Goal: Task Accomplishment & Management: Manage account settings

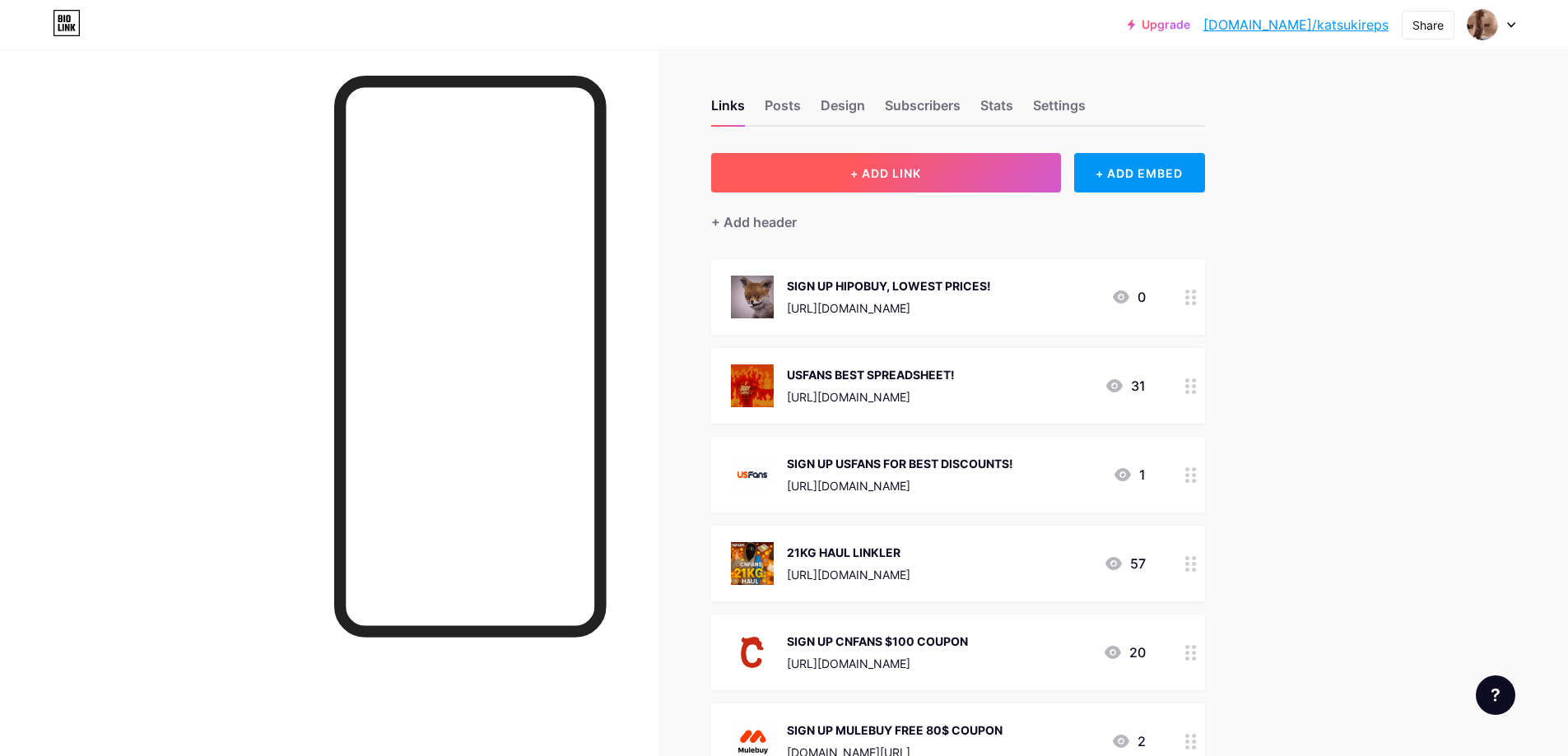
click at [839, 169] on button "+ ADD LINK" at bounding box center [886, 172] width 350 height 40
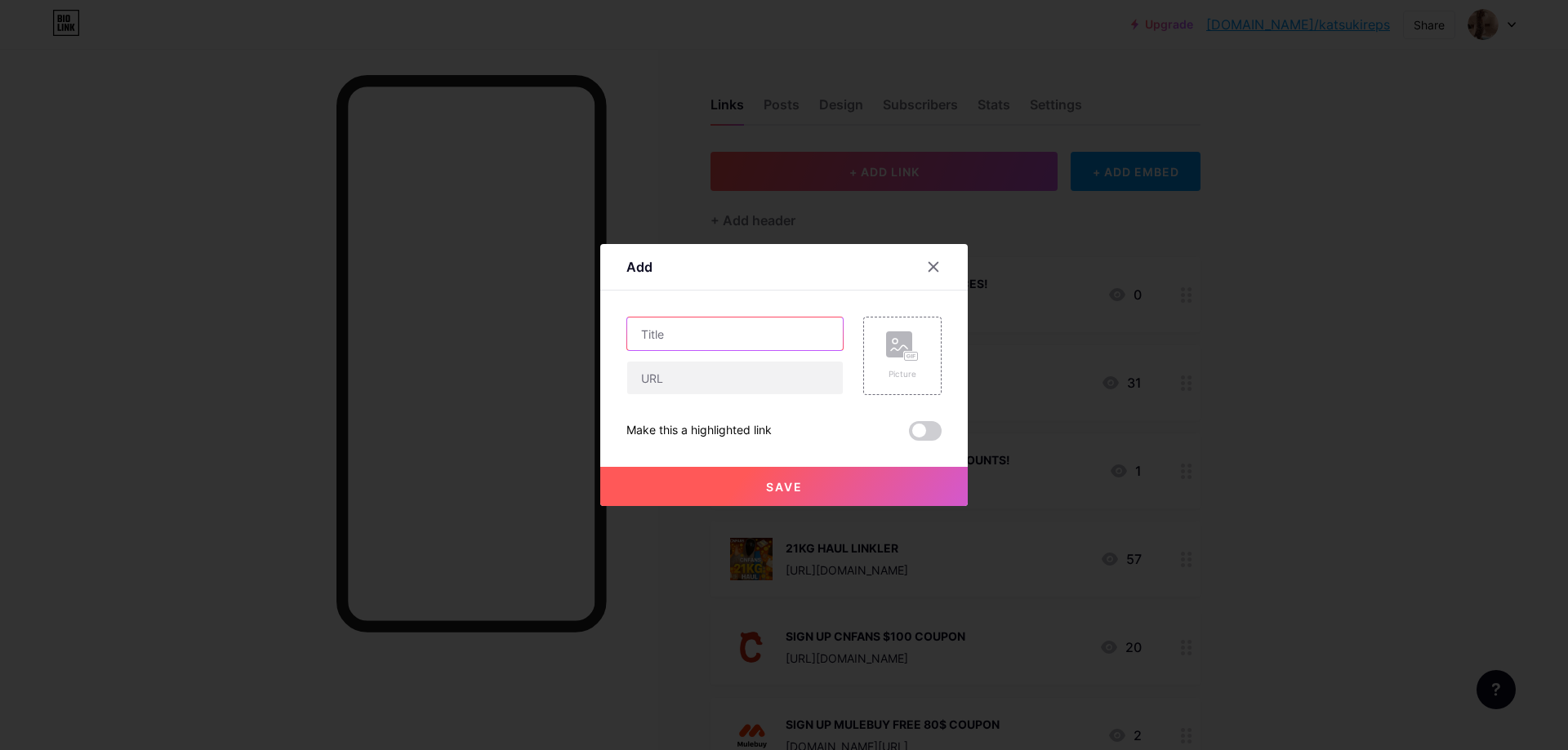
click at [750, 338] on input "text" at bounding box center [735, 334] width 216 height 33
paste input "[URL][DOMAIN_NAME]"
type input "[URL][DOMAIN_NAME]"
click at [931, 271] on icon at bounding box center [934, 267] width 9 height 9
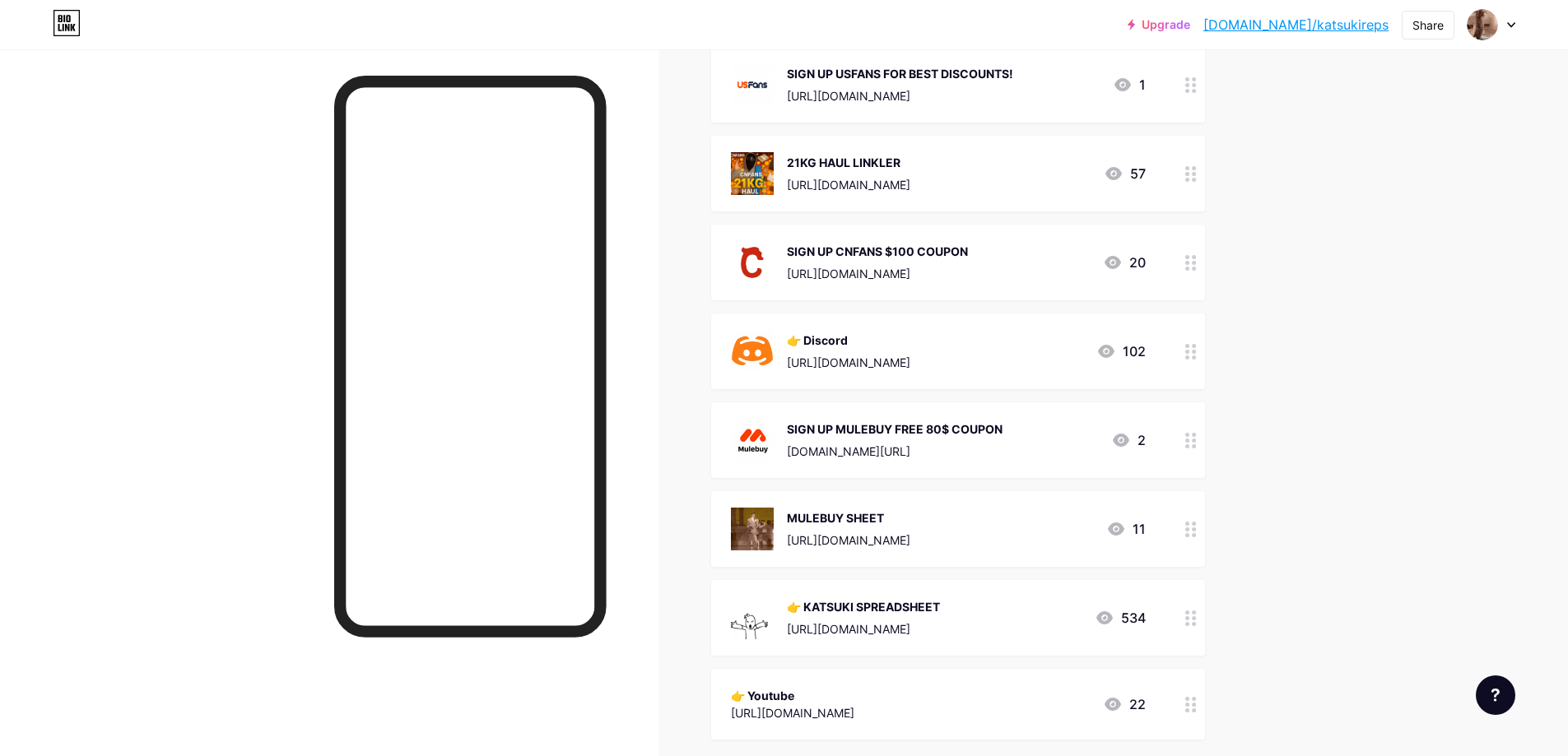
scroll to position [274, 0]
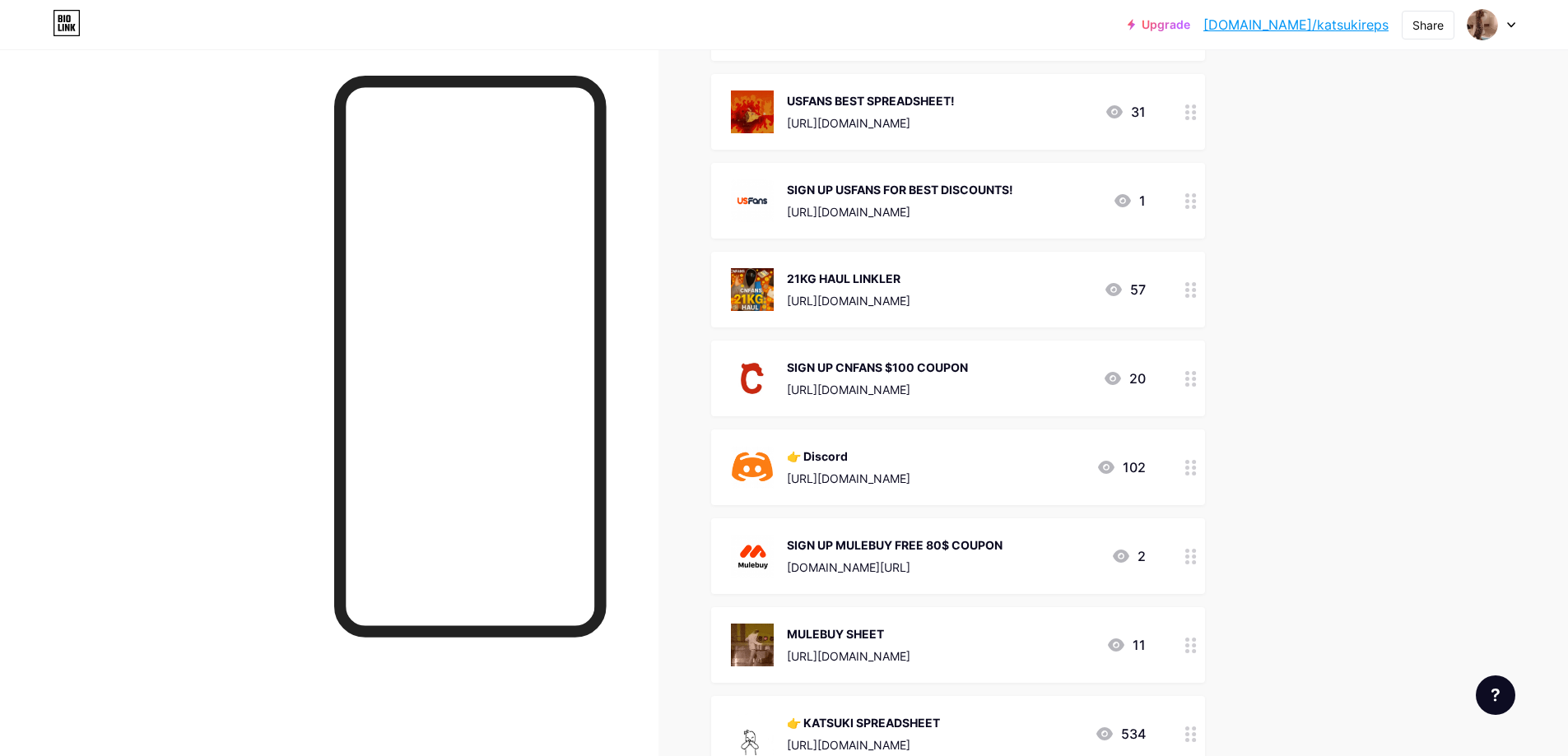
click at [1045, 457] on div "👉 Discord [URL][DOMAIN_NAME] 102" at bounding box center [939, 467] width 415 height 43
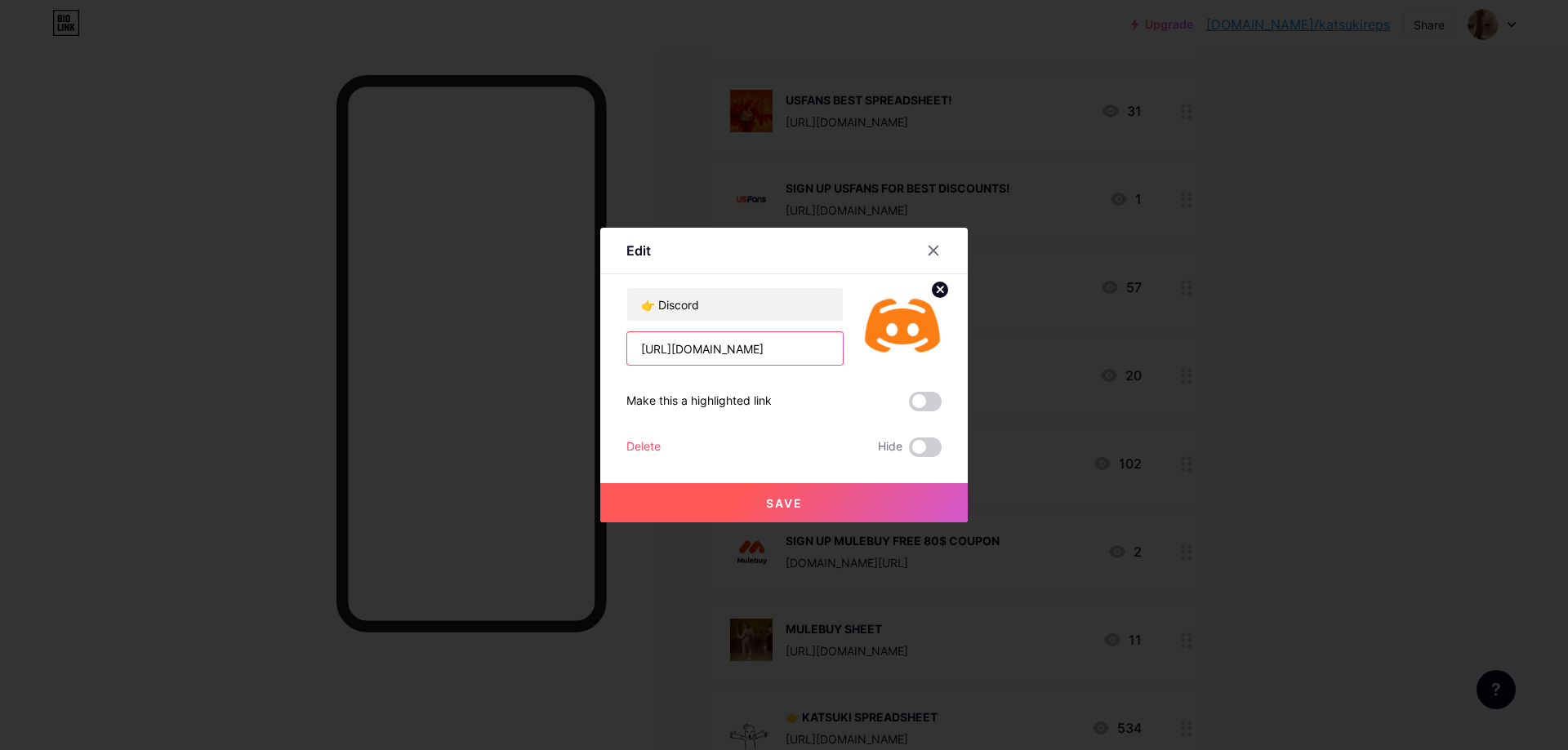
click at [807, 353] on input "[URL][DOMAIN_NAME]" at bounding box center [735, 349] width 216 height 33
paste input "[DOMAIN_NAME]/katsukireps"
paste input "replica"
type input "[URL][DOMAIN_NAME]"
click at [921, 404] on span at bounding box center [926, 401] width 33 height 19
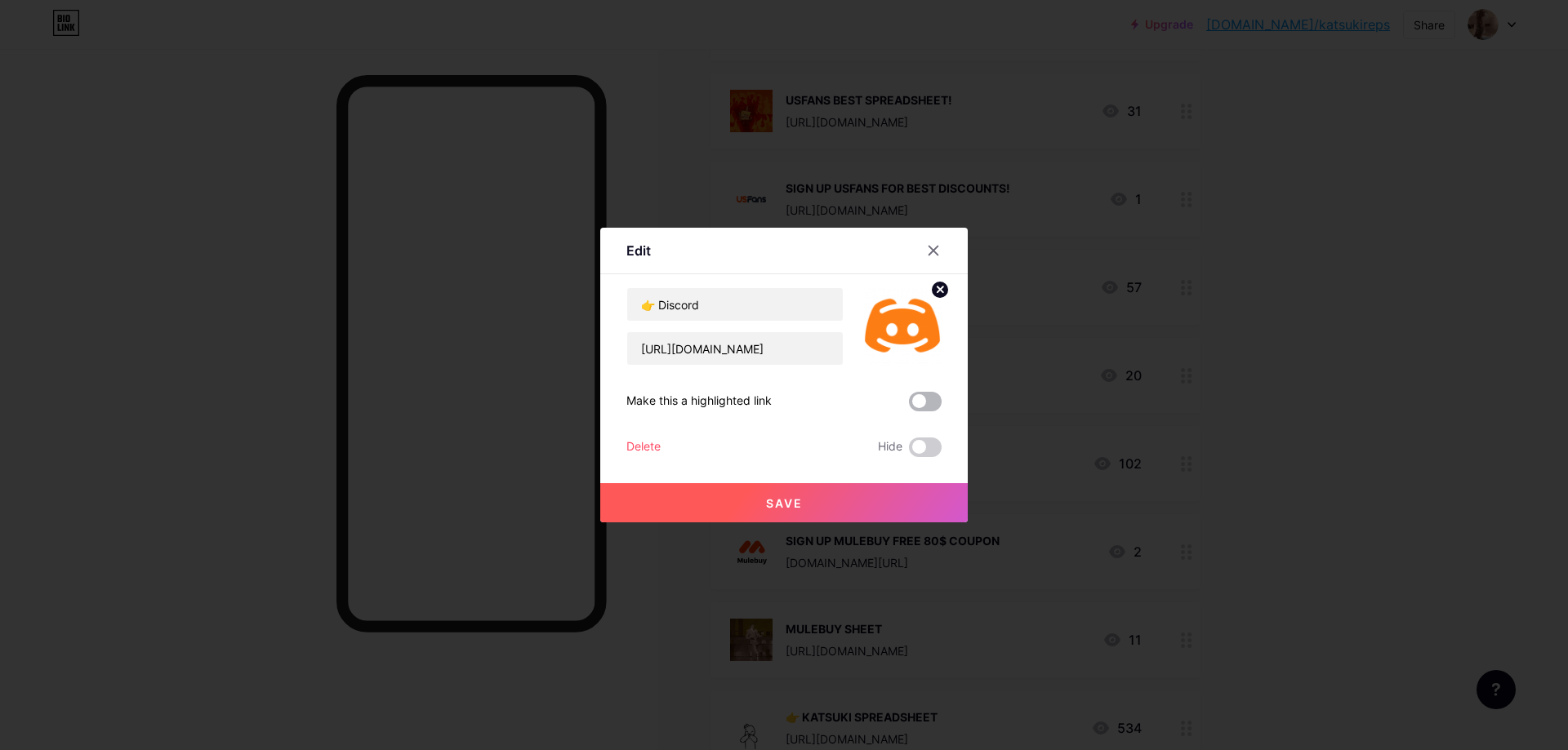
click at [909, 406] on input "checkbox" at bounding box center [909, 406] width 0 height 0
click at [891, 501] on button "Save" at bounding box center [784, 502] width 367 height 39
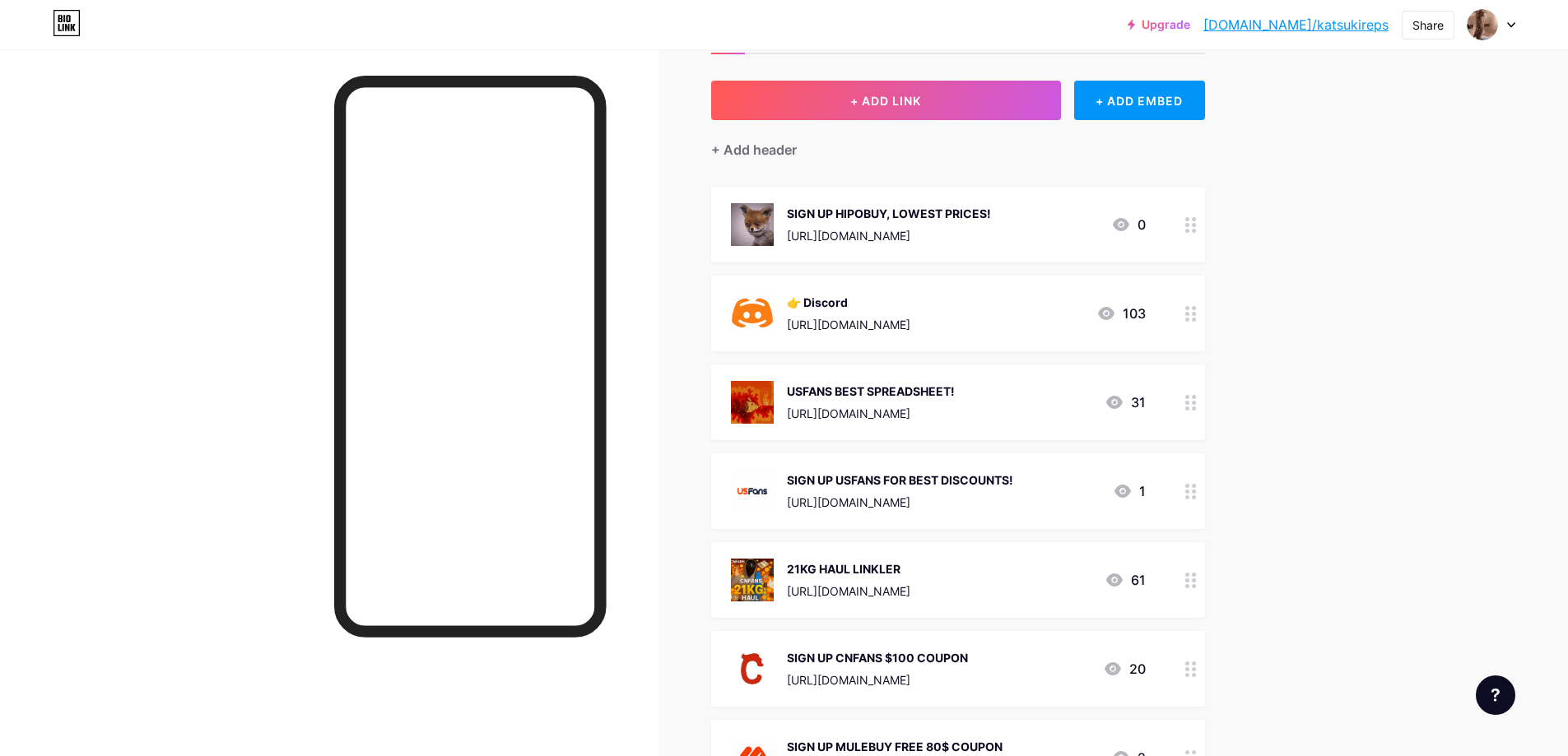
scroll to position [0, 0]
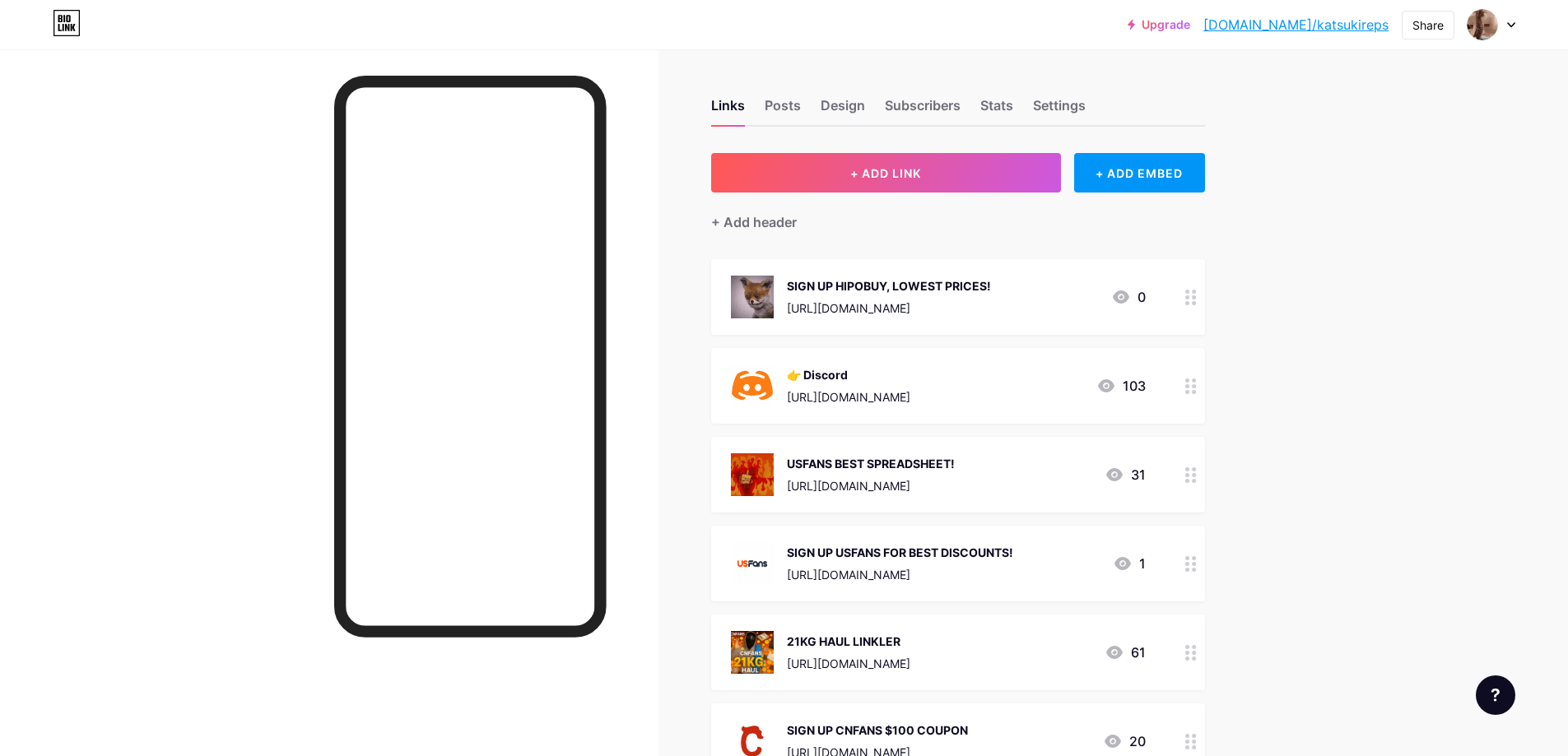
click at [1197, 388] on icon at bounding box center [1190, 386] width 11 height 16
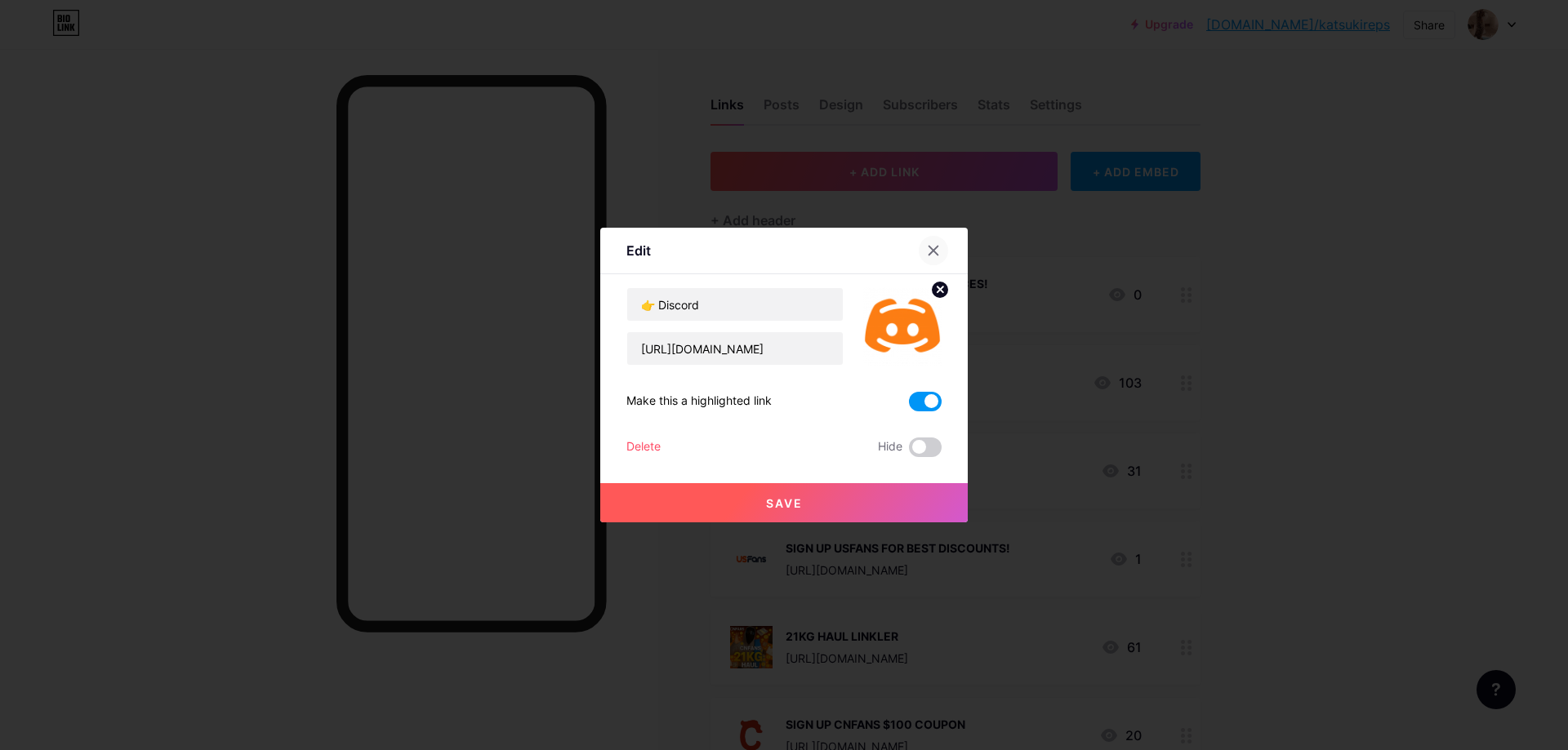
click at [940, 251] on div at bounding box center [933, 251] width 29 height 29
